Goal: Information Seeking & Learning: Find specific fact

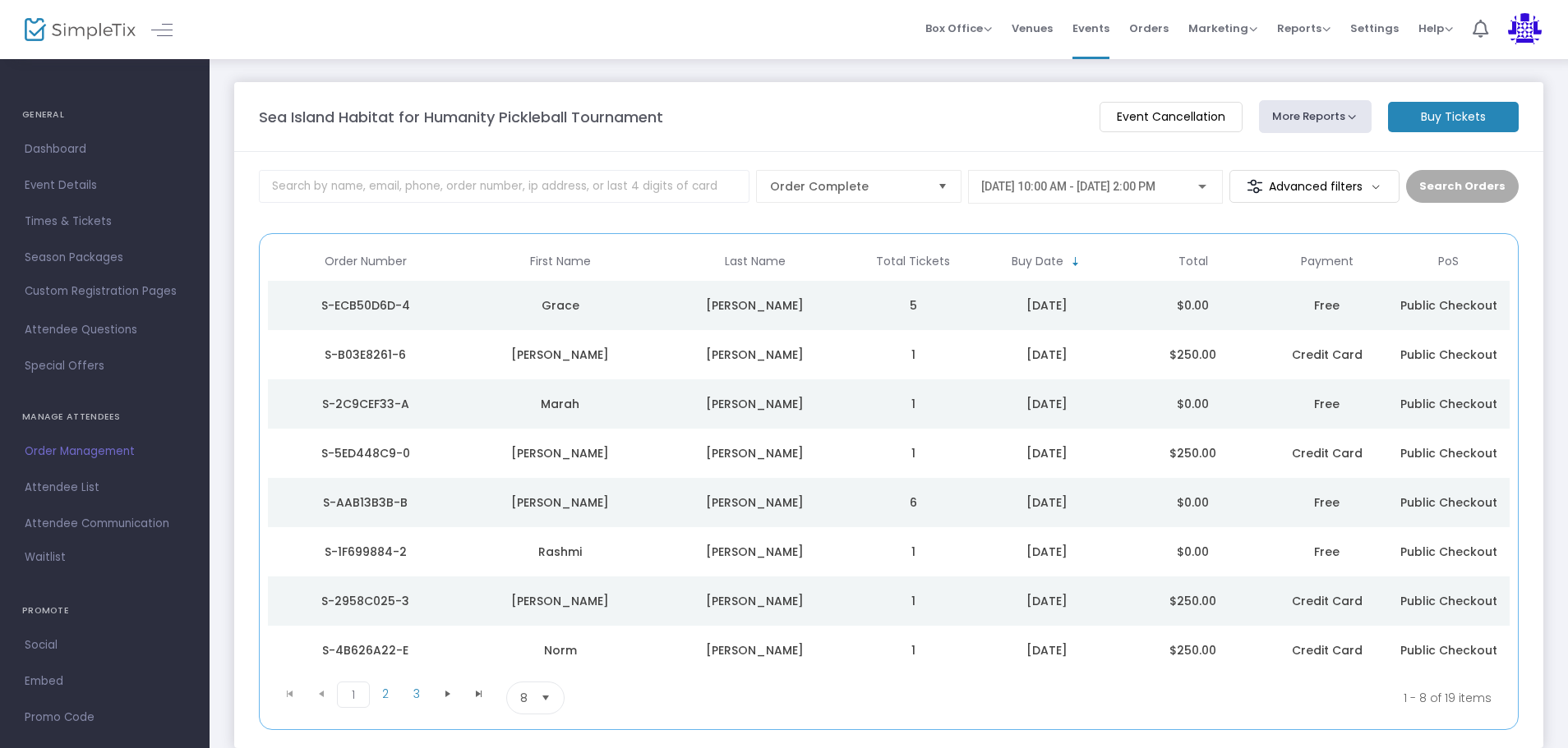
click at [808, 358] on div "[PERSON_NAME]" at bounding box center [755, 355] width 187 height 17
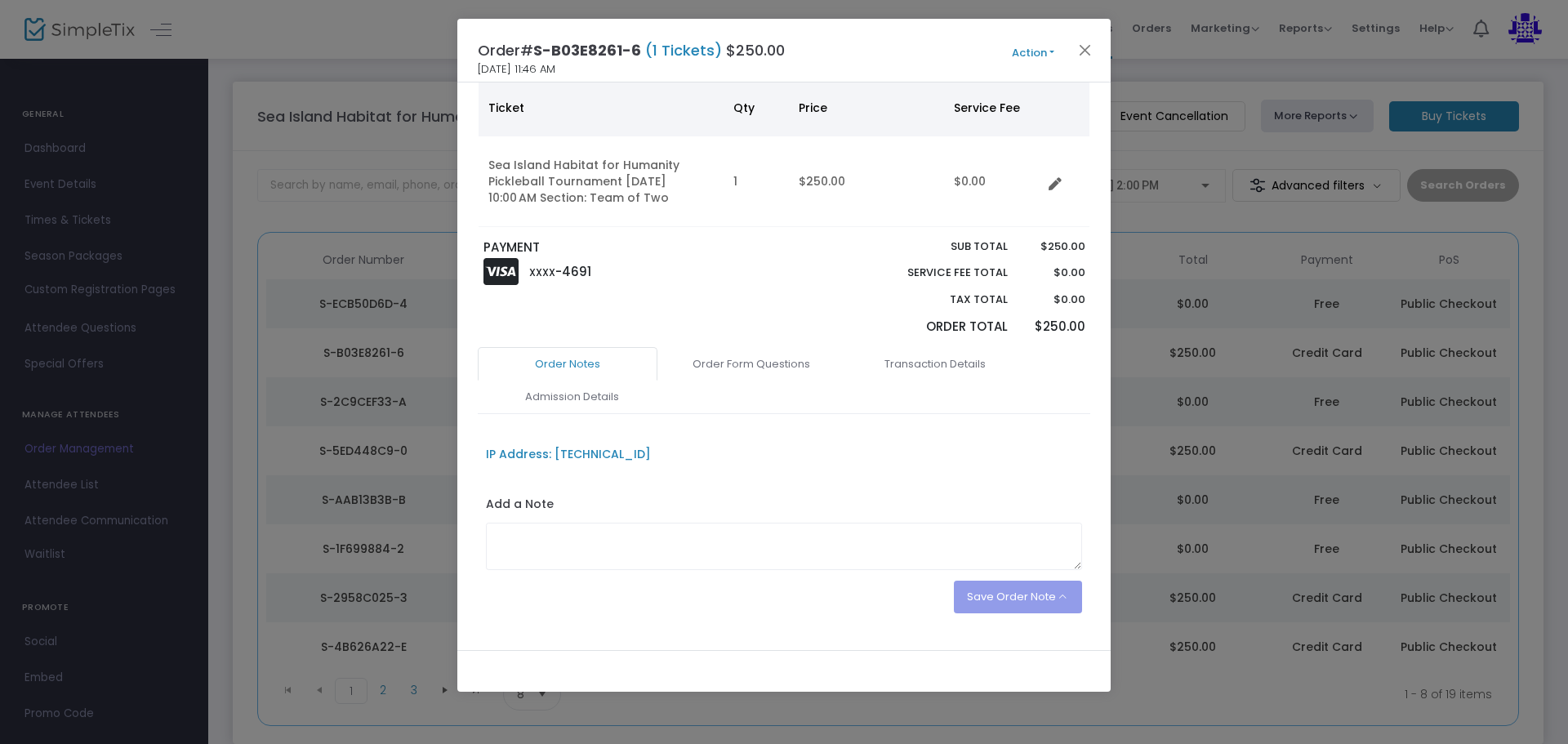
scroll to position [155, 0]
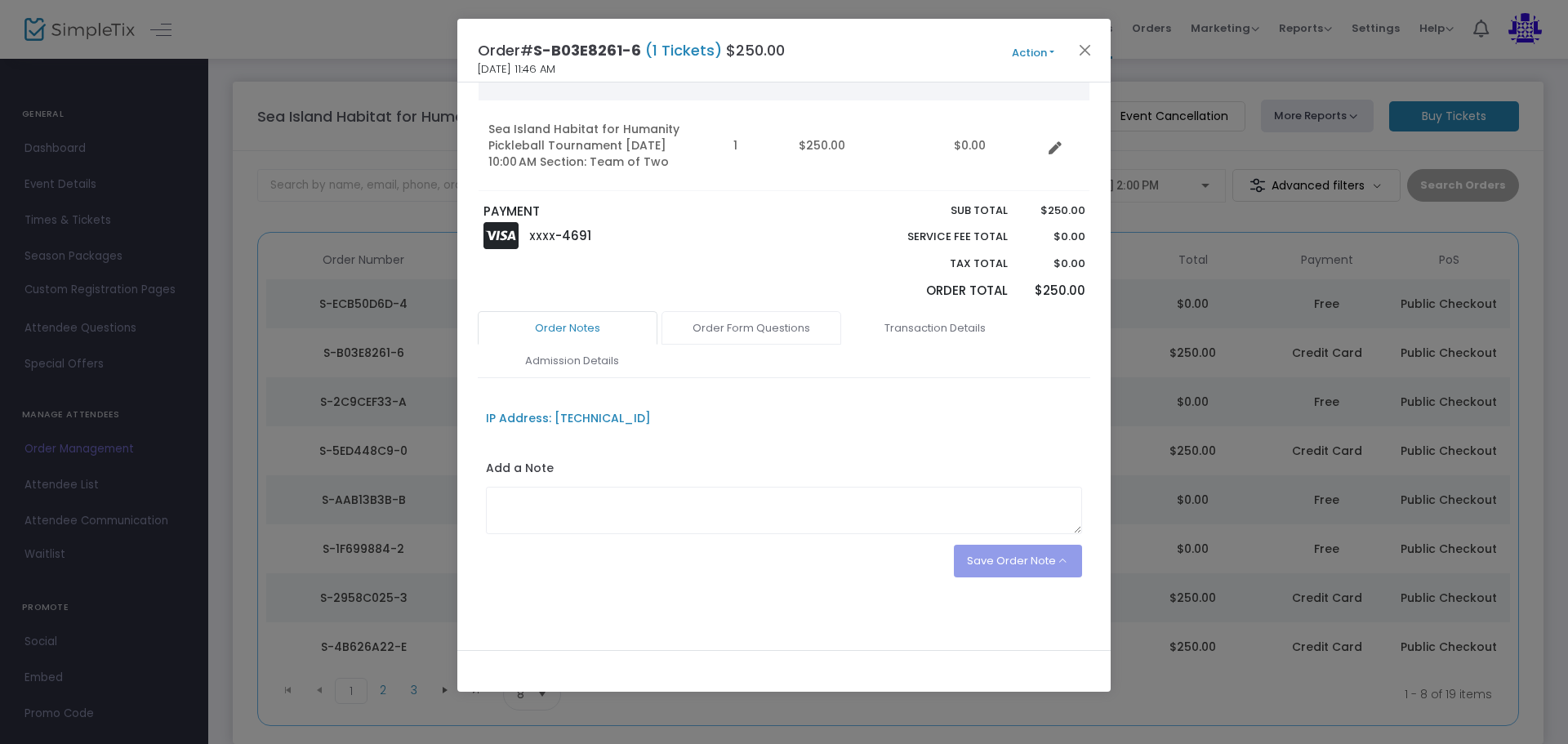
click at [751, 311] on link "Order Form Questions" at bounding box center [751, 328] width 180 height 34
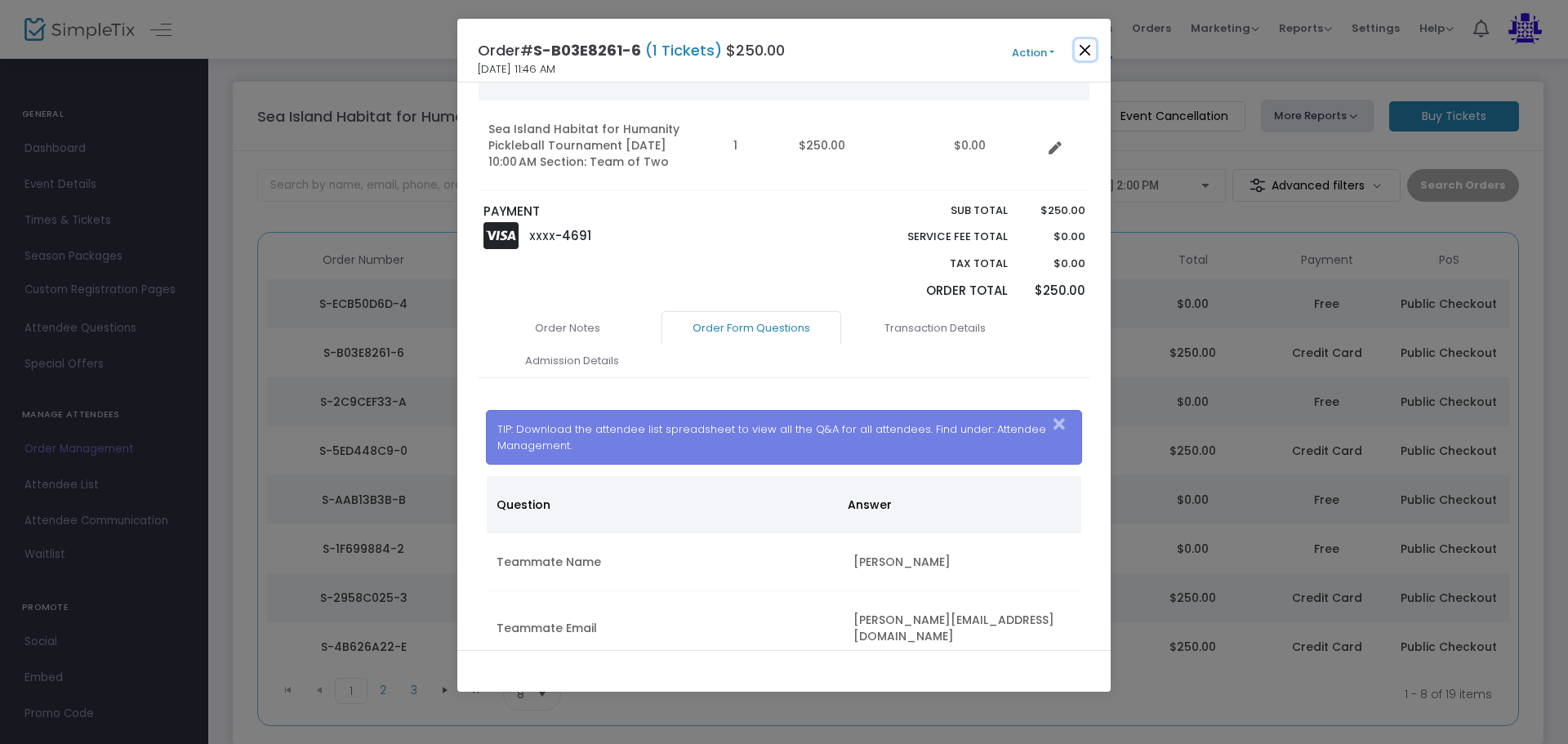
click at [1077, 53] on button "Close" at bounding box center [1085, 50] width 21 height 21
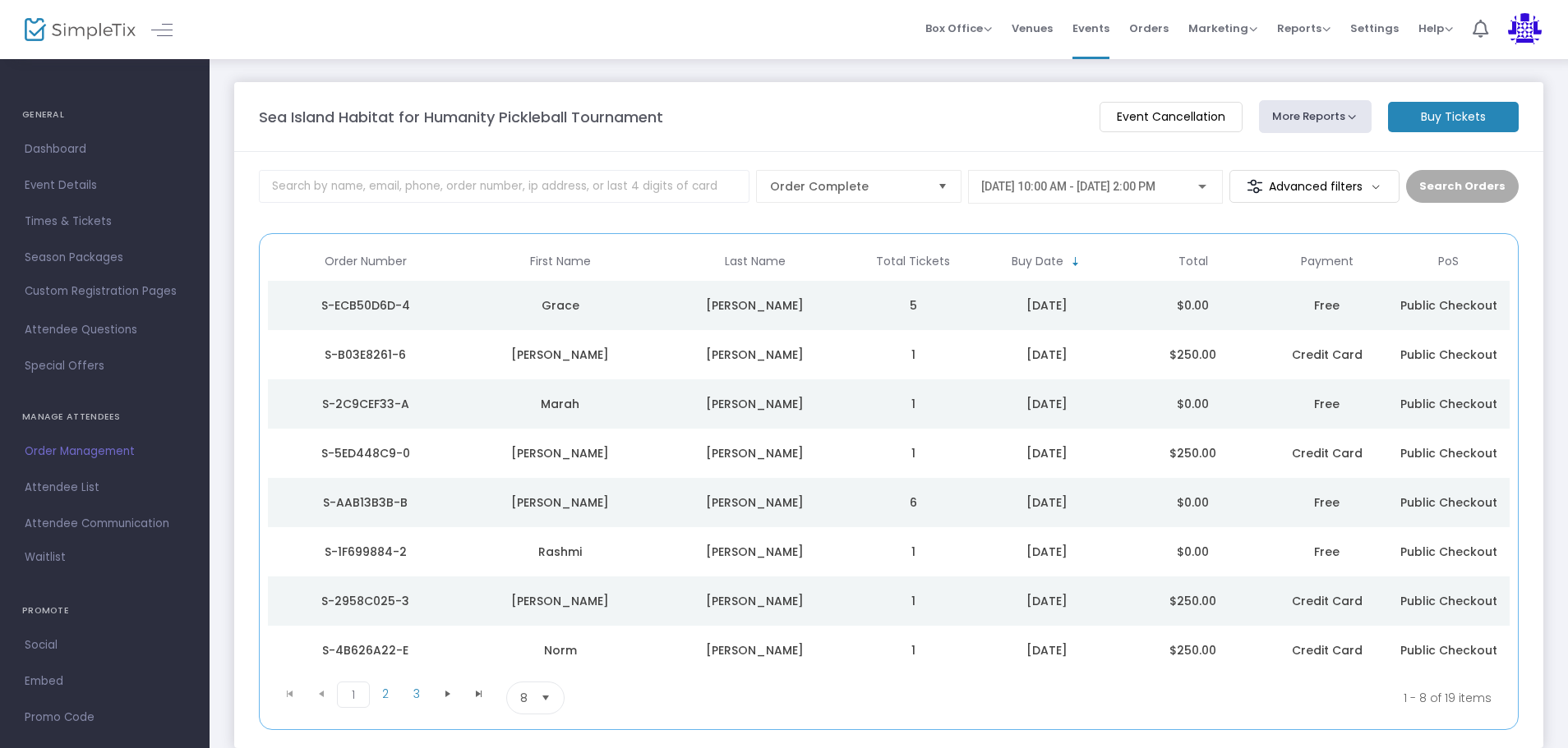
click at [955, 299] on td "5" at bounding box center [913, 305] width 122 height 49
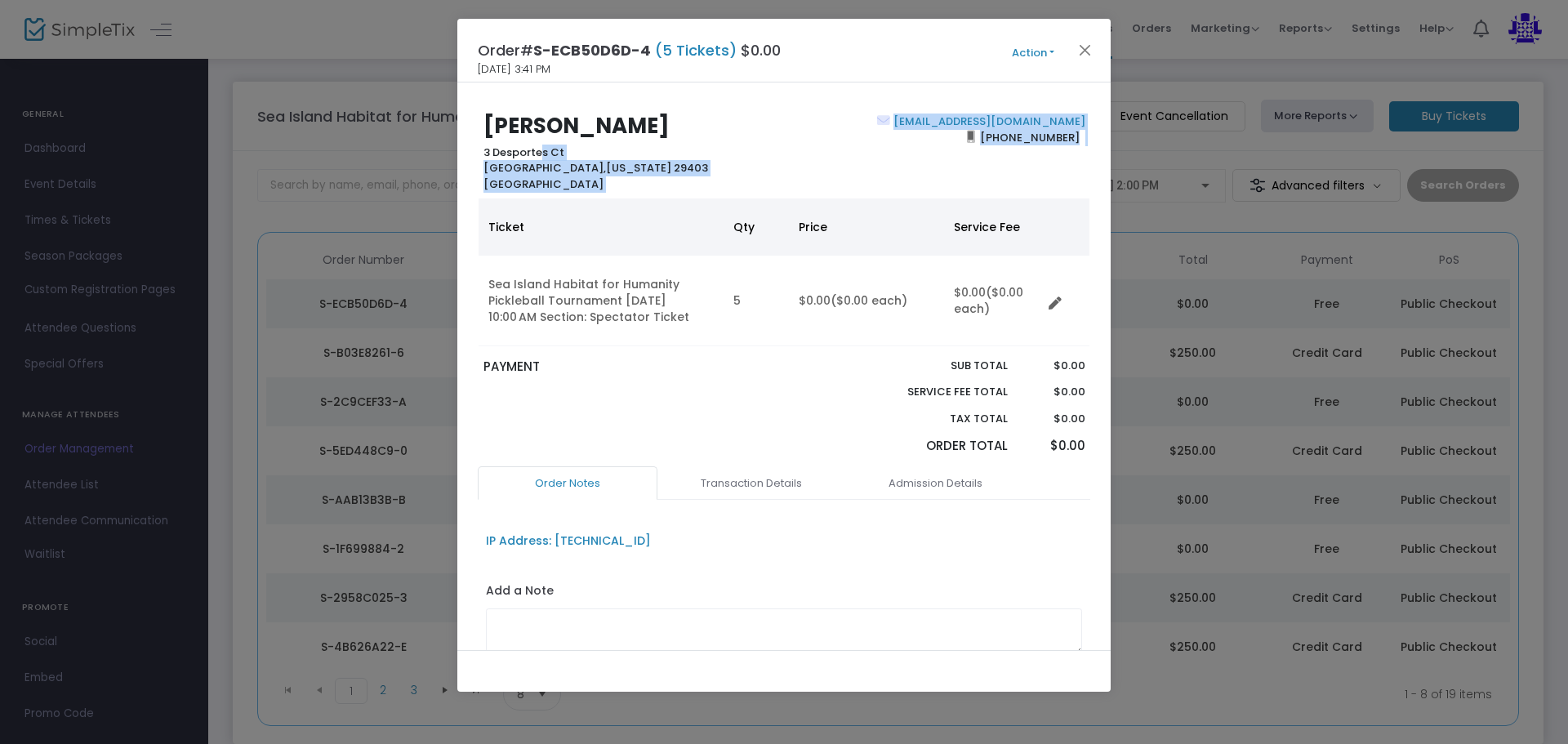
drag, startPoint x: 535, startPoint y: 154, endPoint x: 540, endPoint y: 193, distance: 39.3
click at [540, 193] on div "[PERSON_NAME] 3 Desportes [GEOGRAPHIC_DATA][US_STATE] [GEOGRAPHIC_DATA] [EMAIL_…" at bounding box center [784, 366] width 654 height 568
click at [578, 191] on div "[PERSON_NAME] [STREET_ADDRESS][US_STATE]" at bounding box center [630, 152] width 308 height 78
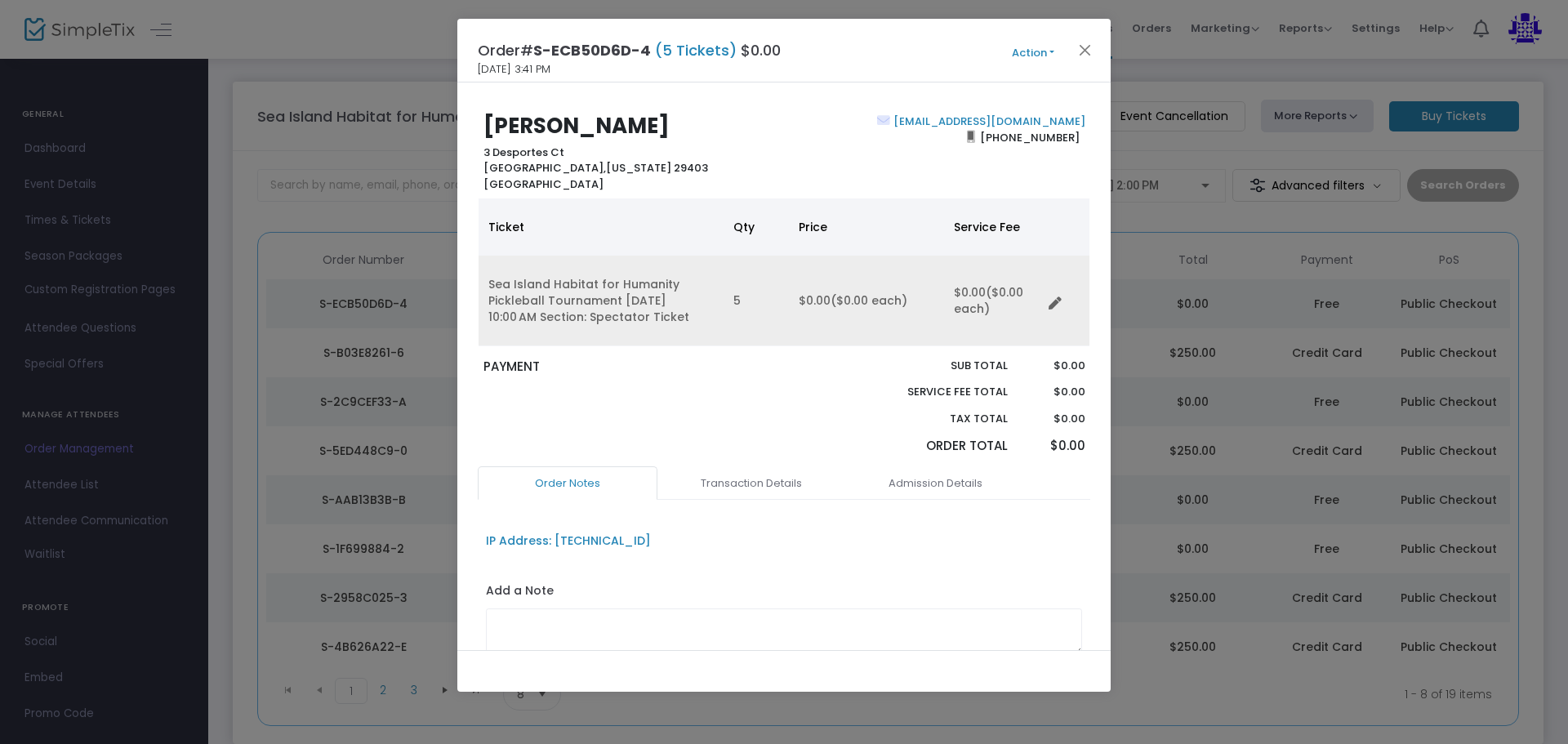
click at [740, 321] on td "5" at bounding box center [756, 300] width 65 height 91
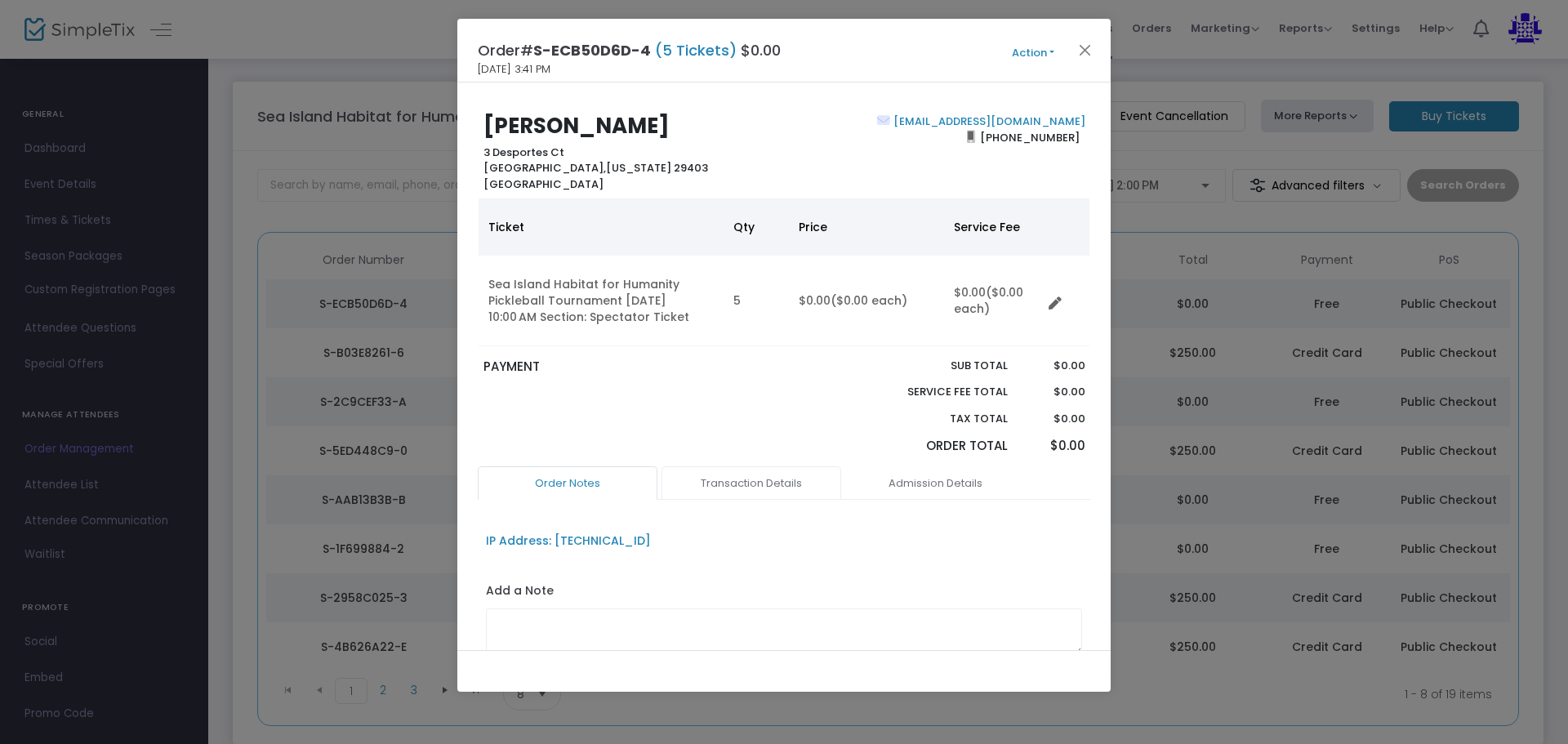
click at [749, 482] on link "Transaction Details" at bounding box center [751, 483] width 180 height 34
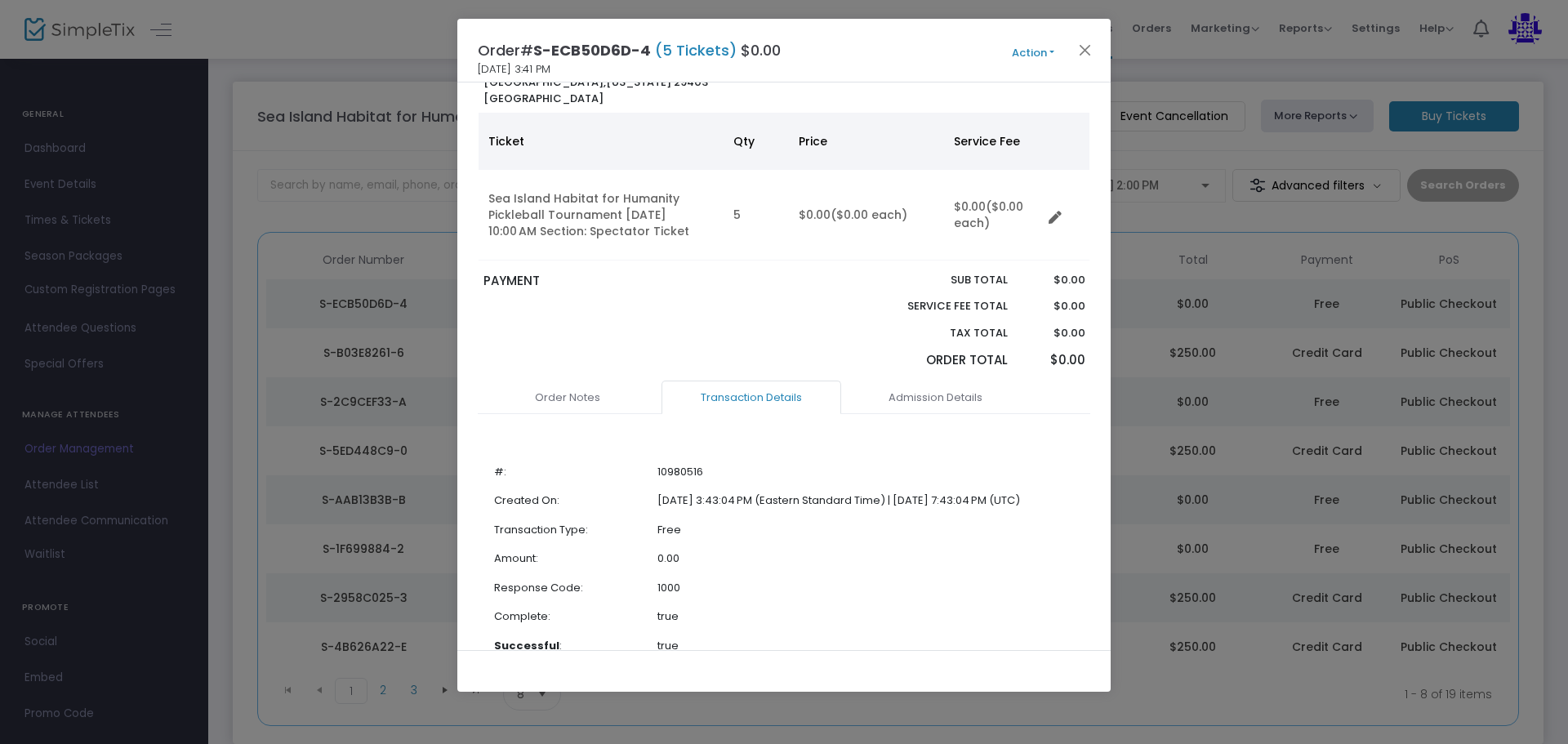
scroll to position [191, 0]
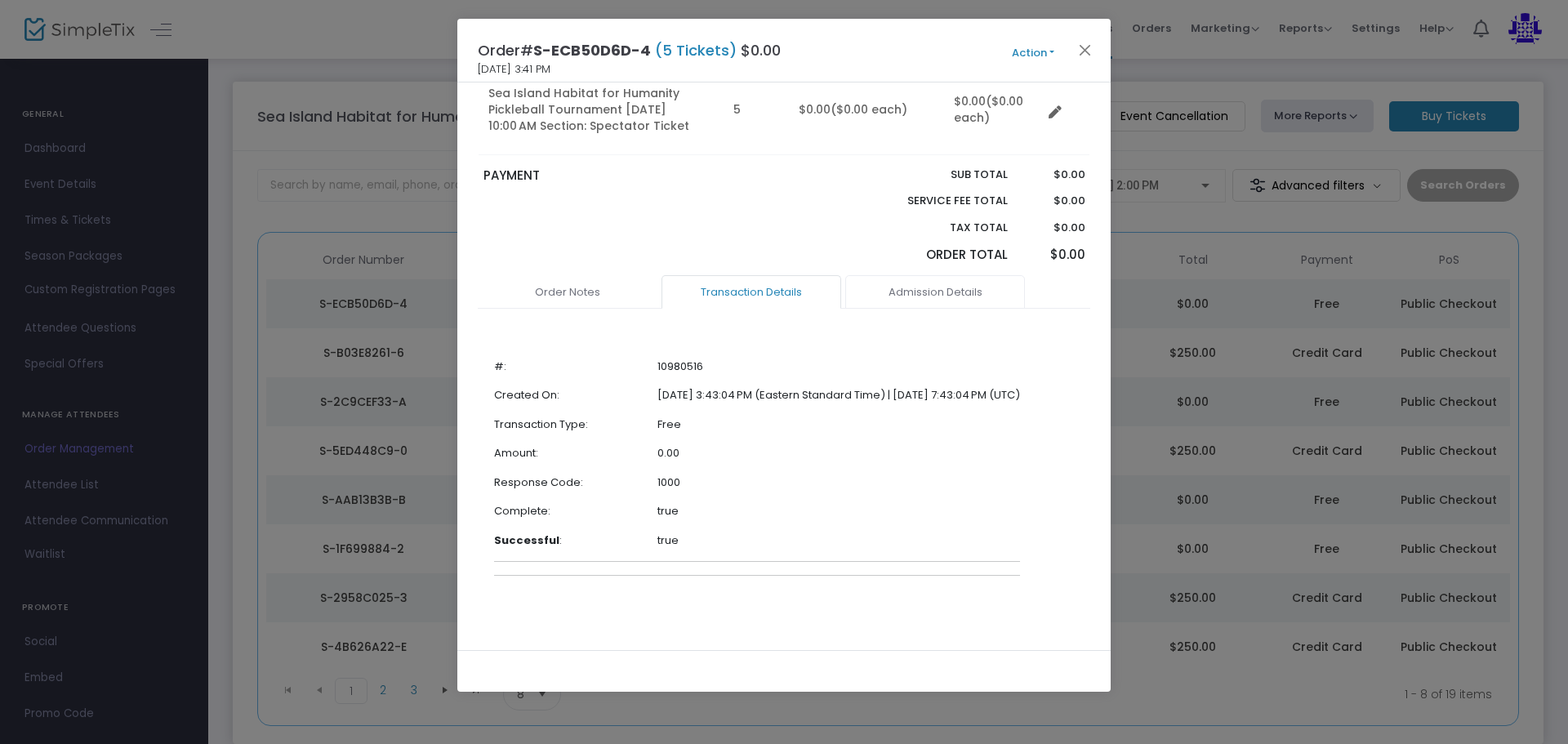
click at [939, 299] on link "Admission Details" at bounding box center [935, 292] width 180 height 34
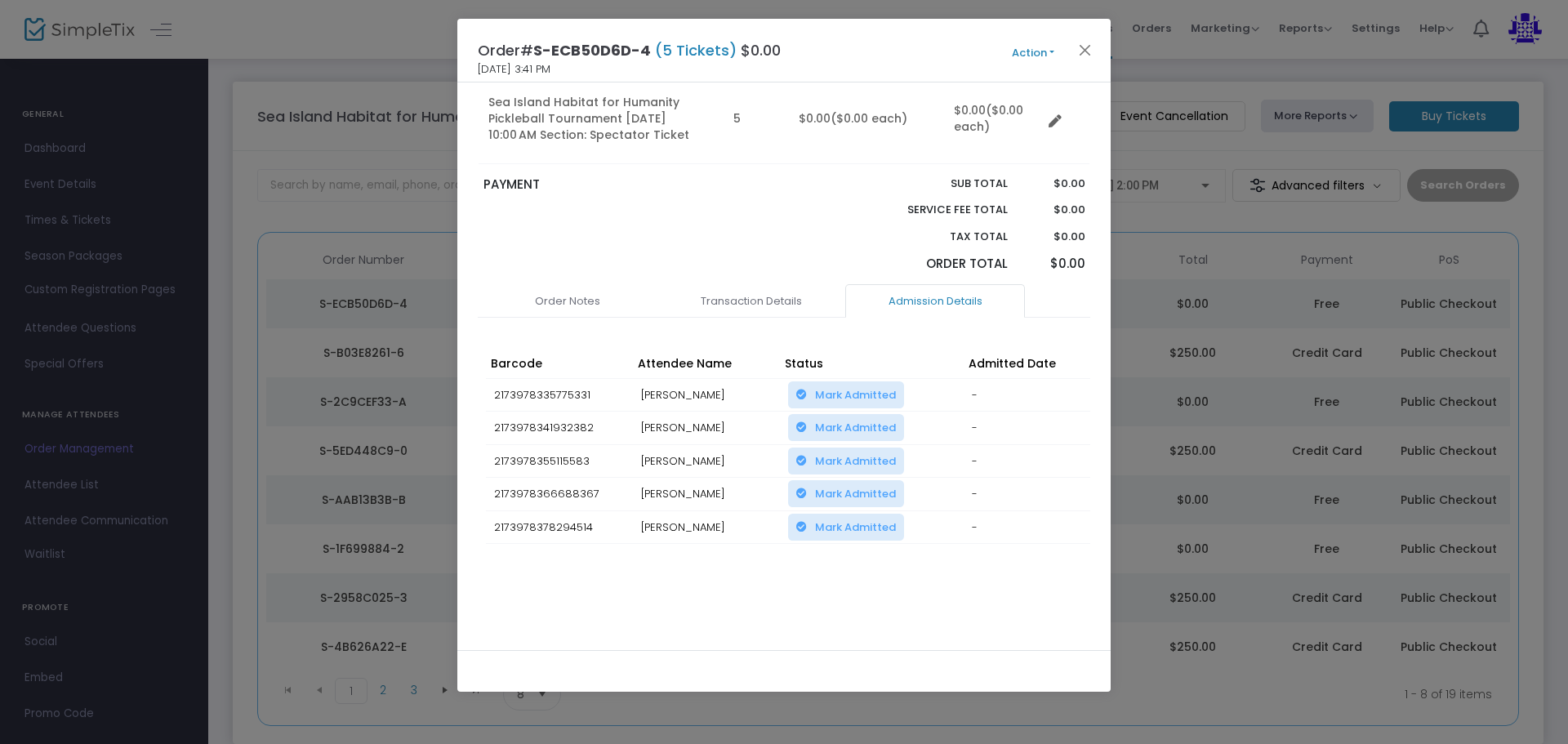
scroll to position [188, 0]
drag, startPoint x: 687, startPoint y: 393, endPoint x: 642, endPoint y: 396, distance: 45.1
click at [664, 393] on td "[PERSON_NAME]" at bounding box center [706, 395] width 147 height 33
drag, startPoint x: 646, startPoint y: 421, endPoint x: 699, endPoint y: 425, distance: 53.2
click at [694, 424] on td "[PERSON_NAME]" at bounding box center [706, 428] width 147 height 33
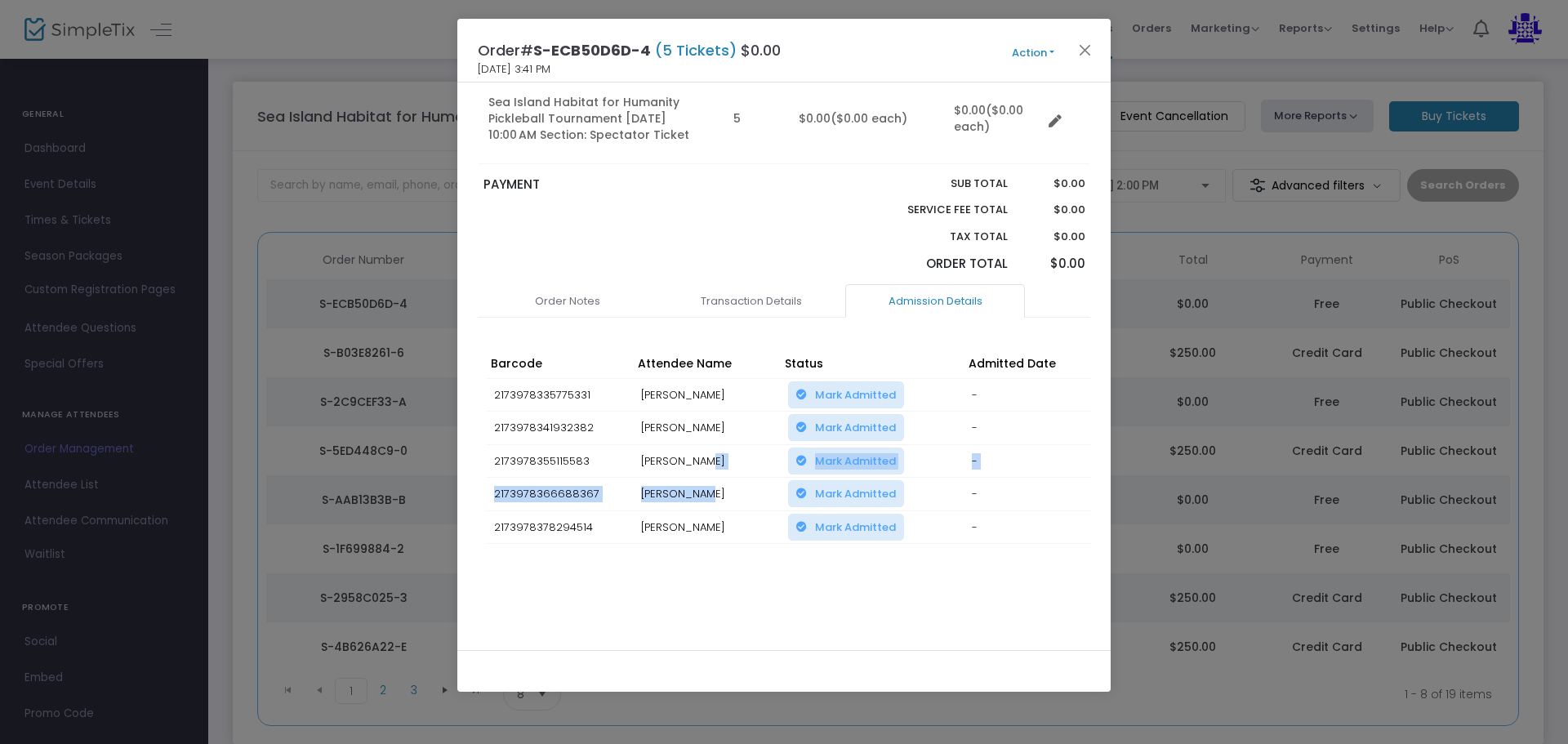
drag, startPoint x: 702, startPoint y: 470, endPoint x: 675, endPoint y: 470, distance: 27.0
click at [676, 470] on td "[PERSON_NAME]" at bounding box center [706, 461] width 147 height 33
click at [698, 517] on td "[PERSON_NAME]" at bounding box center [706, 527] width 147 height 33
drag, startPoint x: 670, startPoint y: 493, endPoint x: 648, endPoint y: 491, distance: 22.1
click at [651, 491] on td "[PERSON_NAME]" at bounding box center [706, 494] width 147 height 33
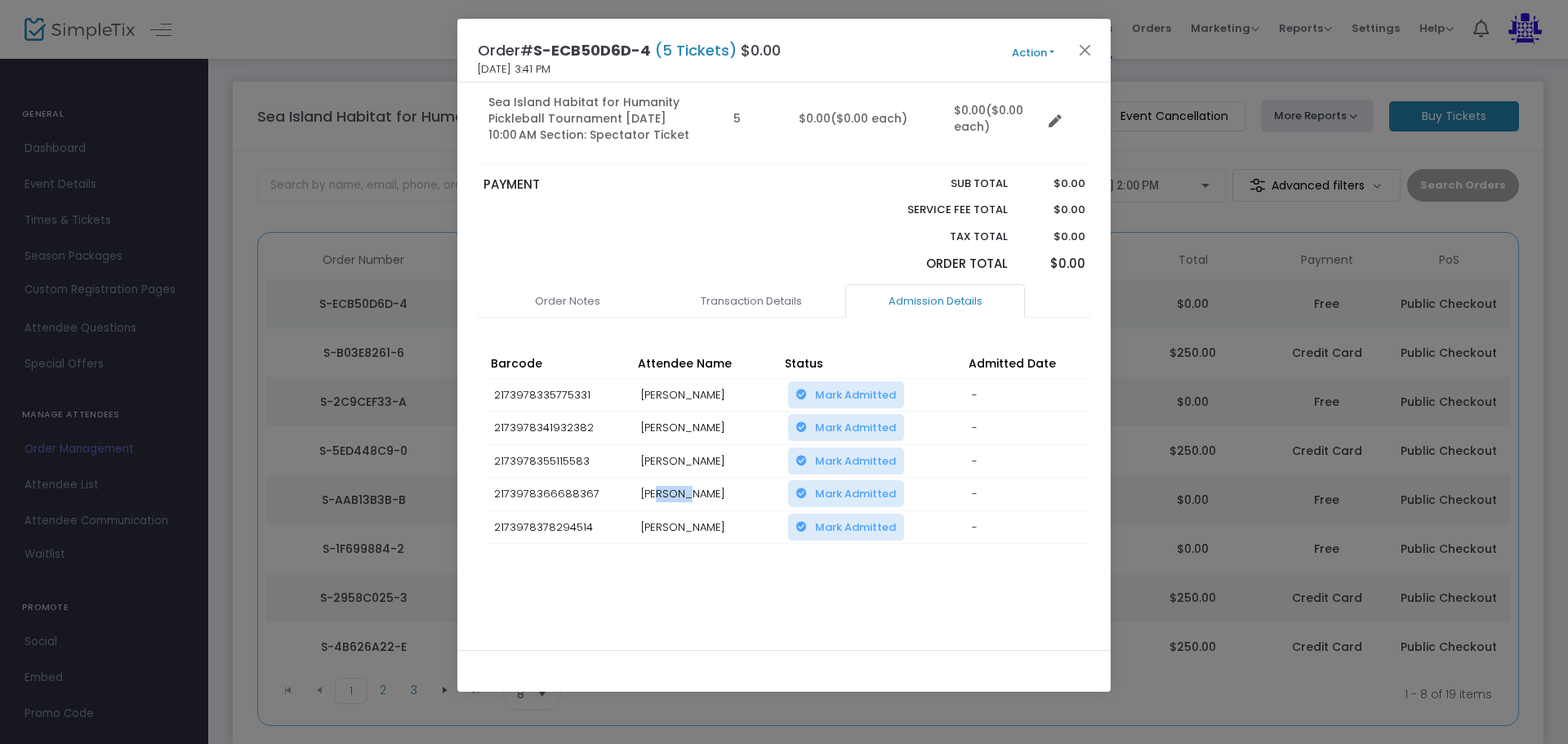
click at [668, 503] on td "[PERSON_NAME]" at bounding box center [706, 494] width 147 height 33
drag, startPoint x: 683, startPoint y: 526, endPoint x: 654, endPoint y: 524, distance: 29.1
click at [664, 524] on td "[PERSON_NAME]" at bounding box center [706, 527] width 147 height 33
click at [655, 523] on td "[PERSON_NAME]" at bounding box center [706, 527] width 147 height 33
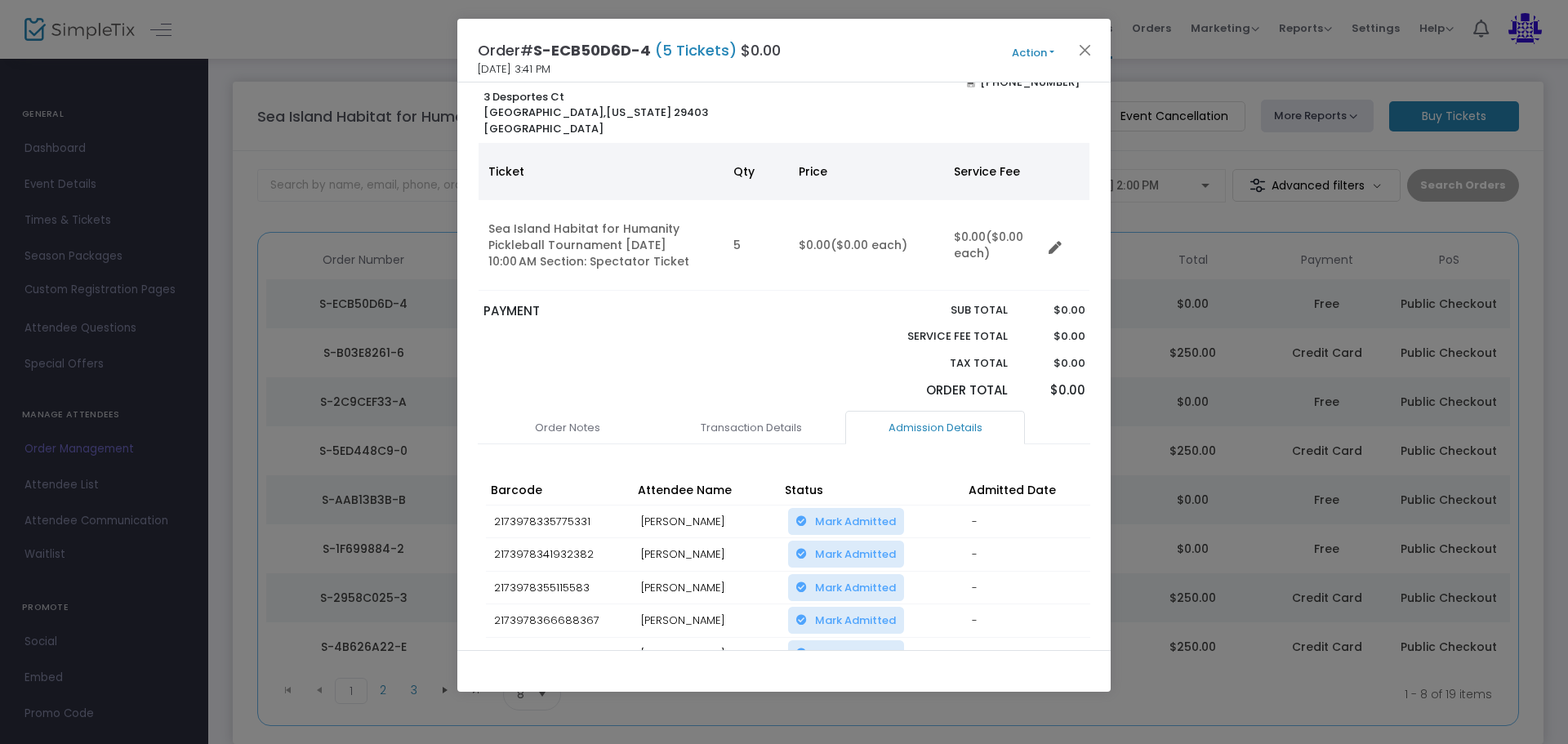
scroll to position [0, 0]
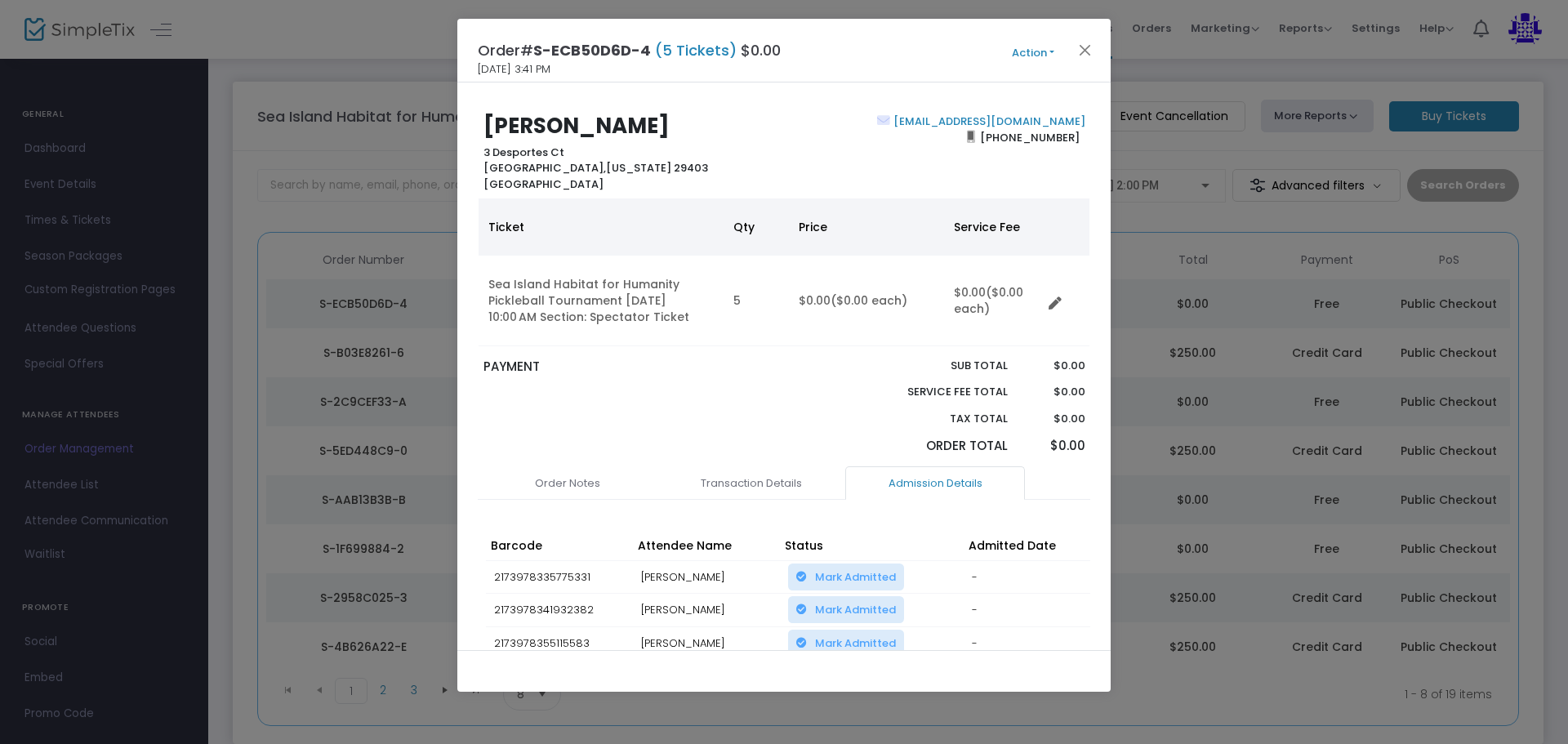
drag, startPoint x: 563, startPoint y: 152, endPoint x: 476, endPoint y: 156, distance: 87.1
click at [476, 156] on div "[PERSON_NAME] [STREET_ADDRESS][US_STATE]" at bounding box center [630, 152] width 308 height 78
copy b "3 Desportes Ct"
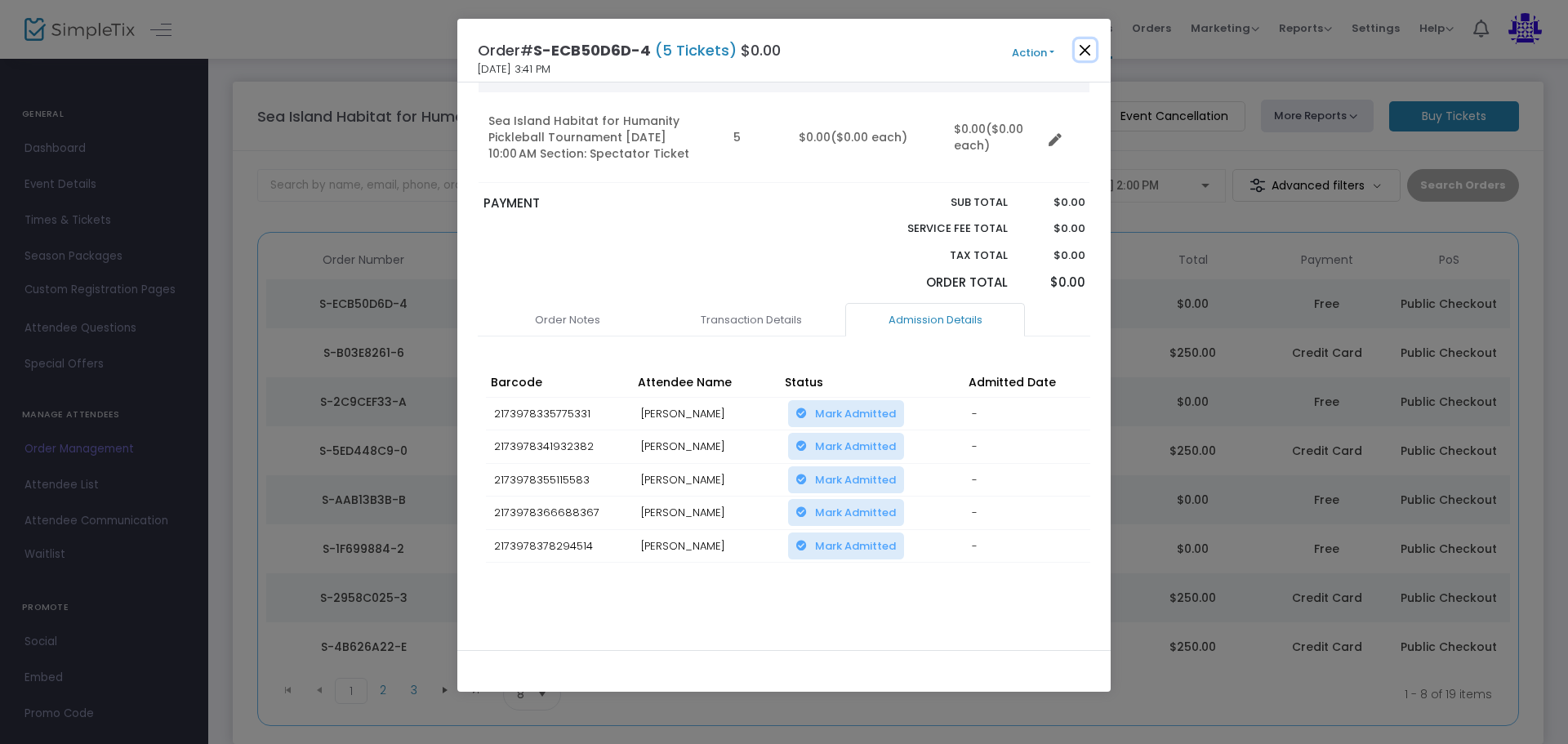
click at [1087, 50] on button "Close" at bounding box center [1085, 50] width 21 height 21
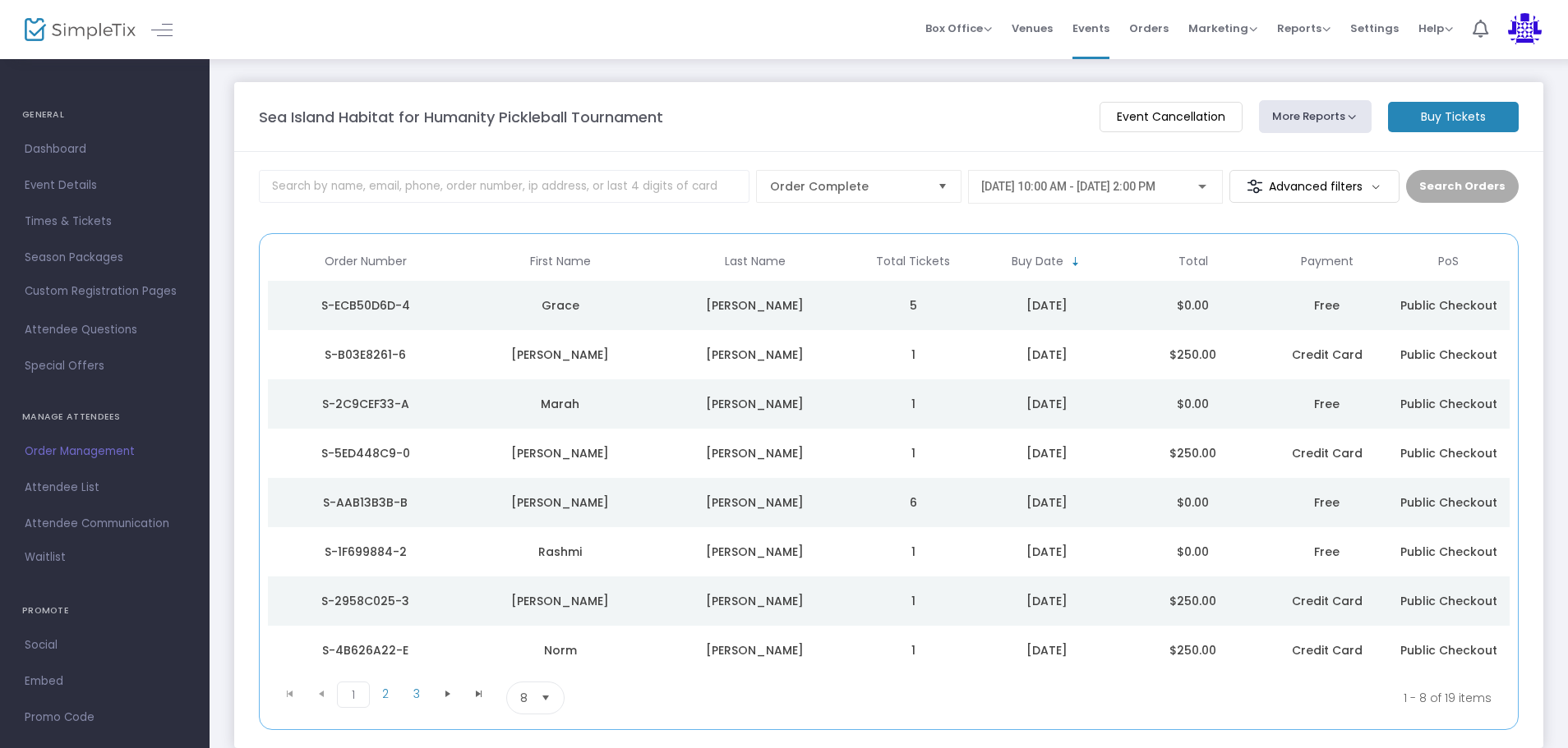
click at [867, 296] on td "5" at bounding box center [913, 305] width 122 height 49
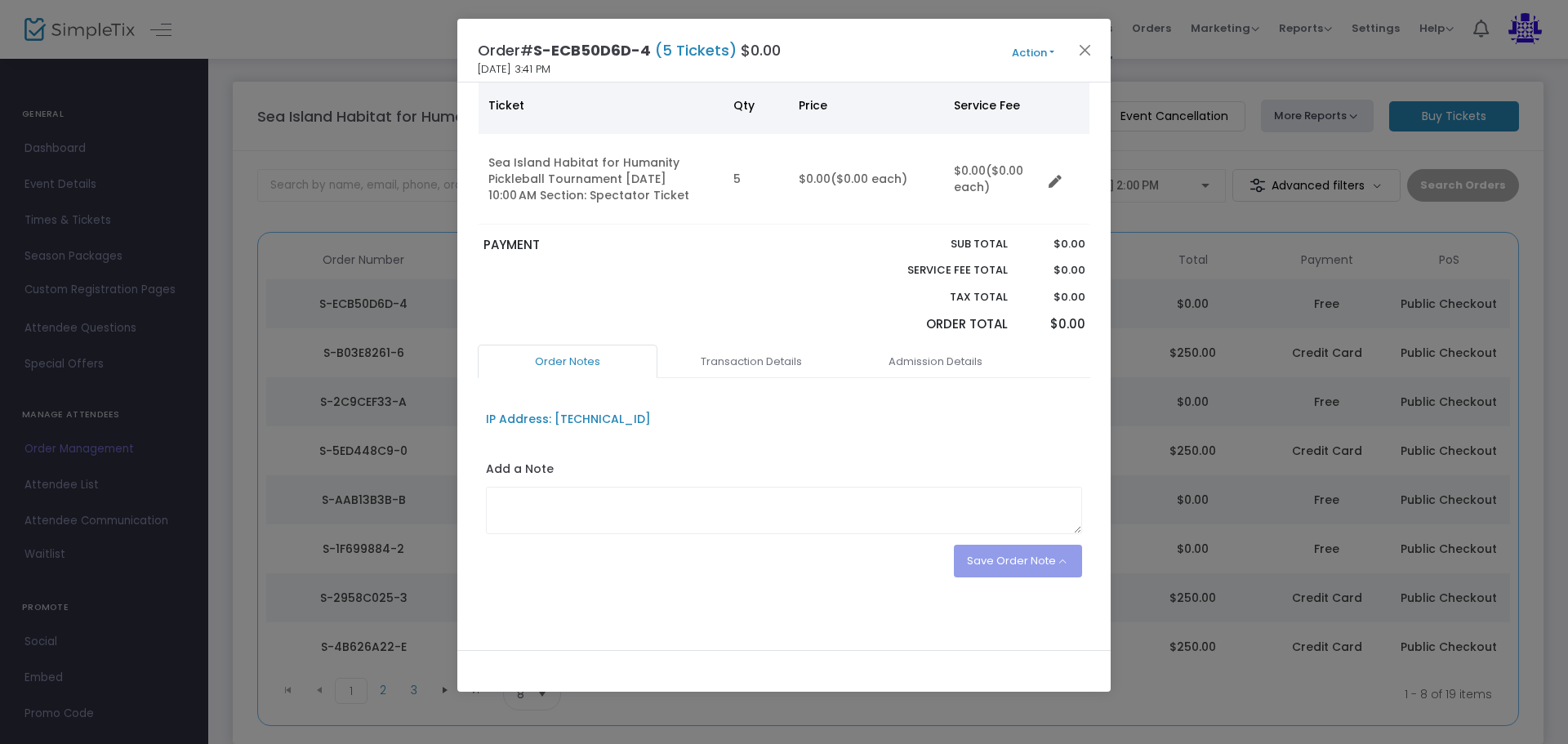
scroll to position [122, 0]
click at [935, 362] on link "Admission Details" at bounding box center [935, 360] width 180 height 34
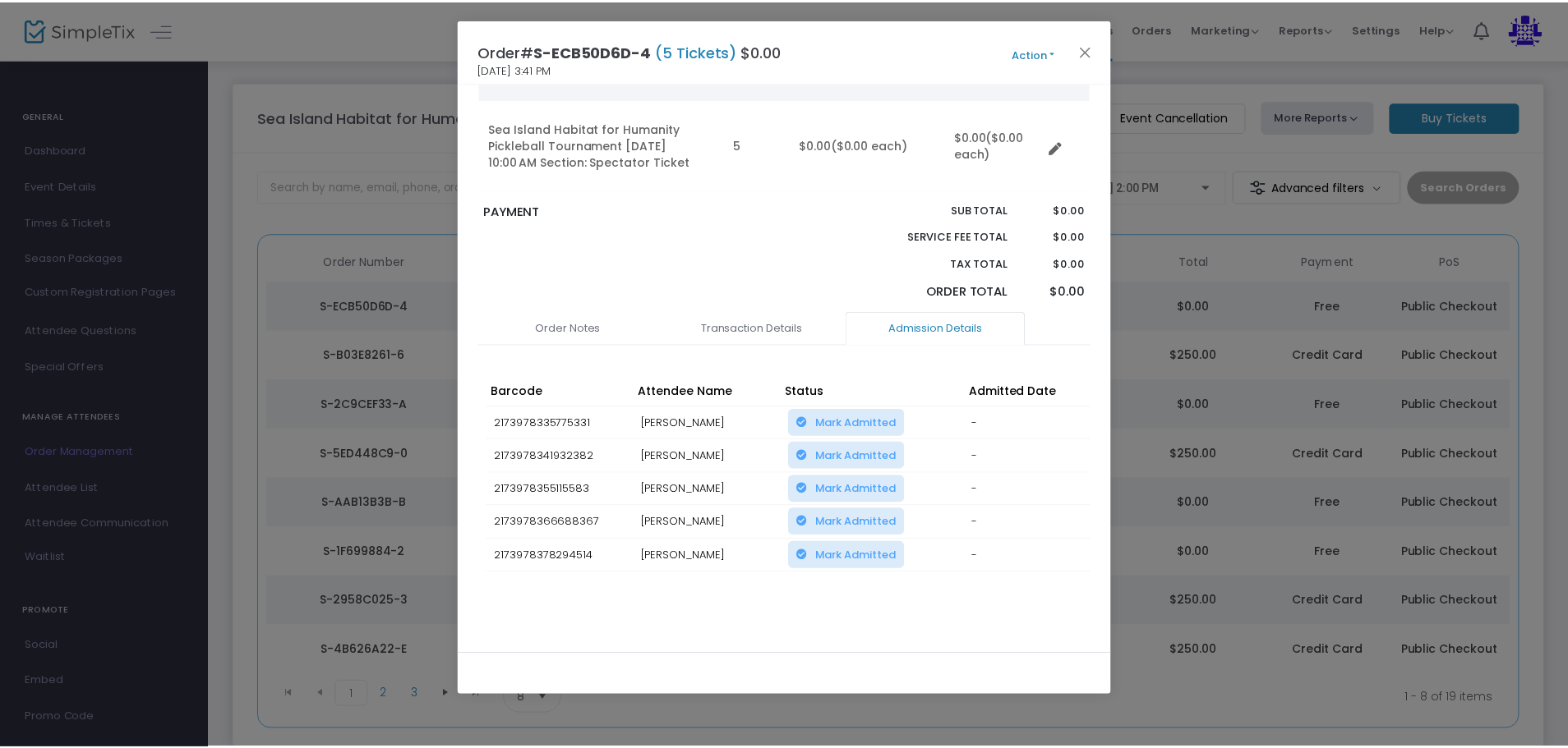
scroll to position [189, 0]
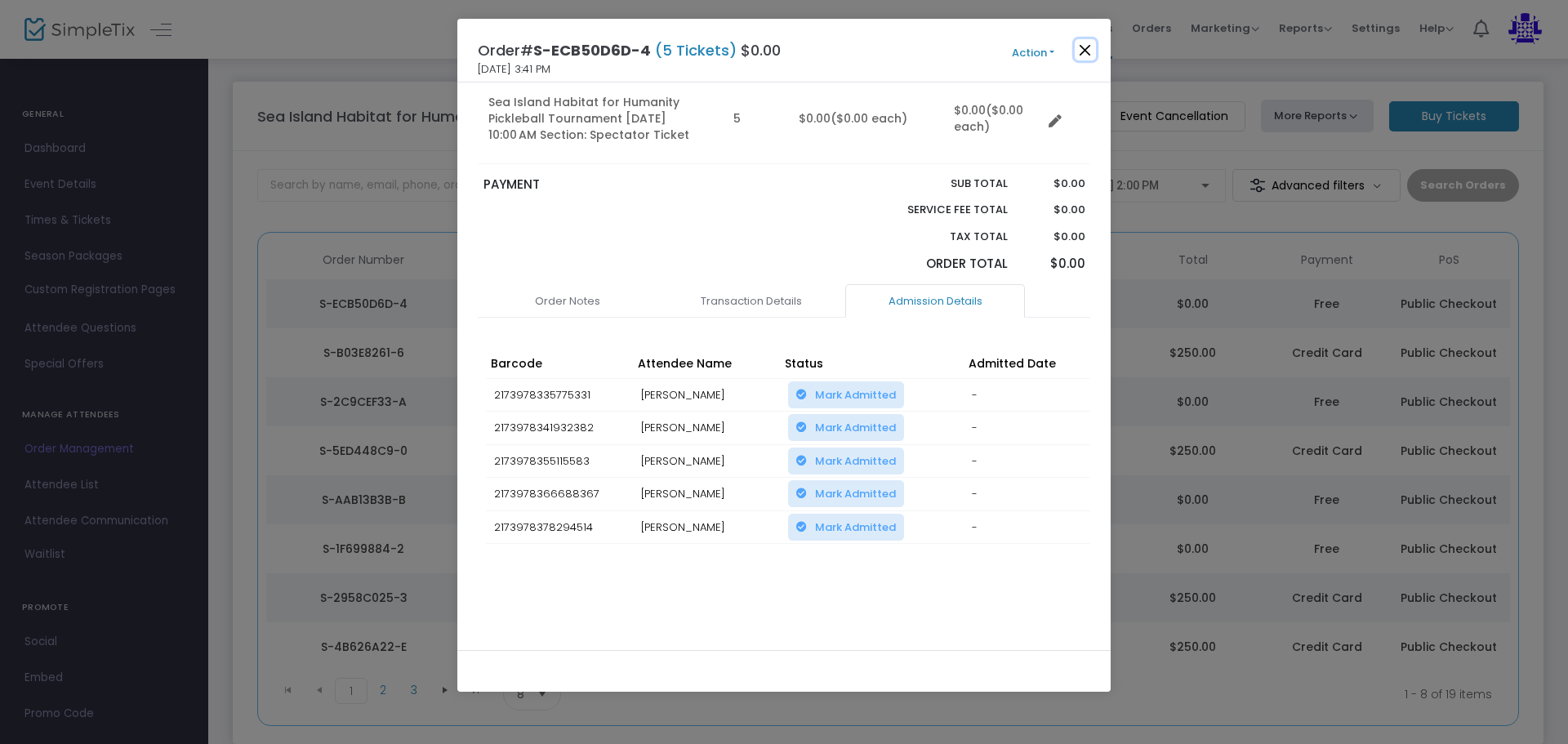
click at [1089, 55] on button "Close" at bounding box center [1085, 50] width 21 height 21
